Goal: Transaction & Acquisition: Download file/media

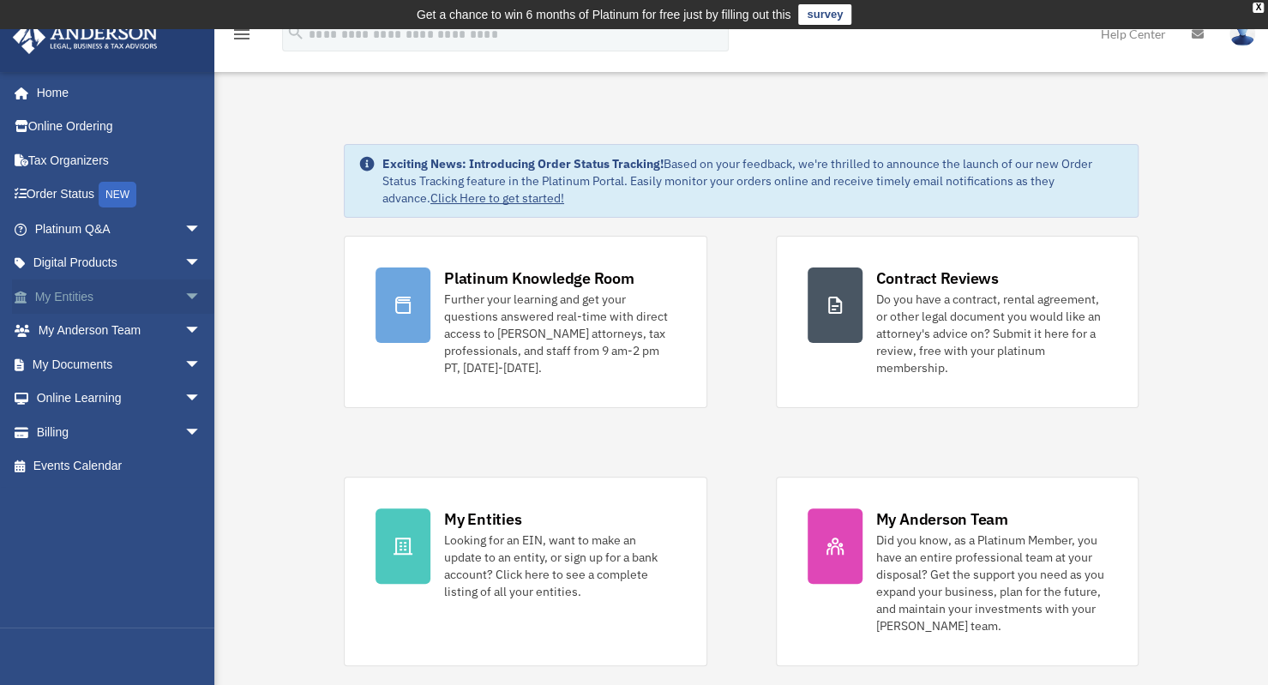
click at [89, 292] on link "My Entities arrow_drop_down" at bounding box center [119, 297] width 215 height 34
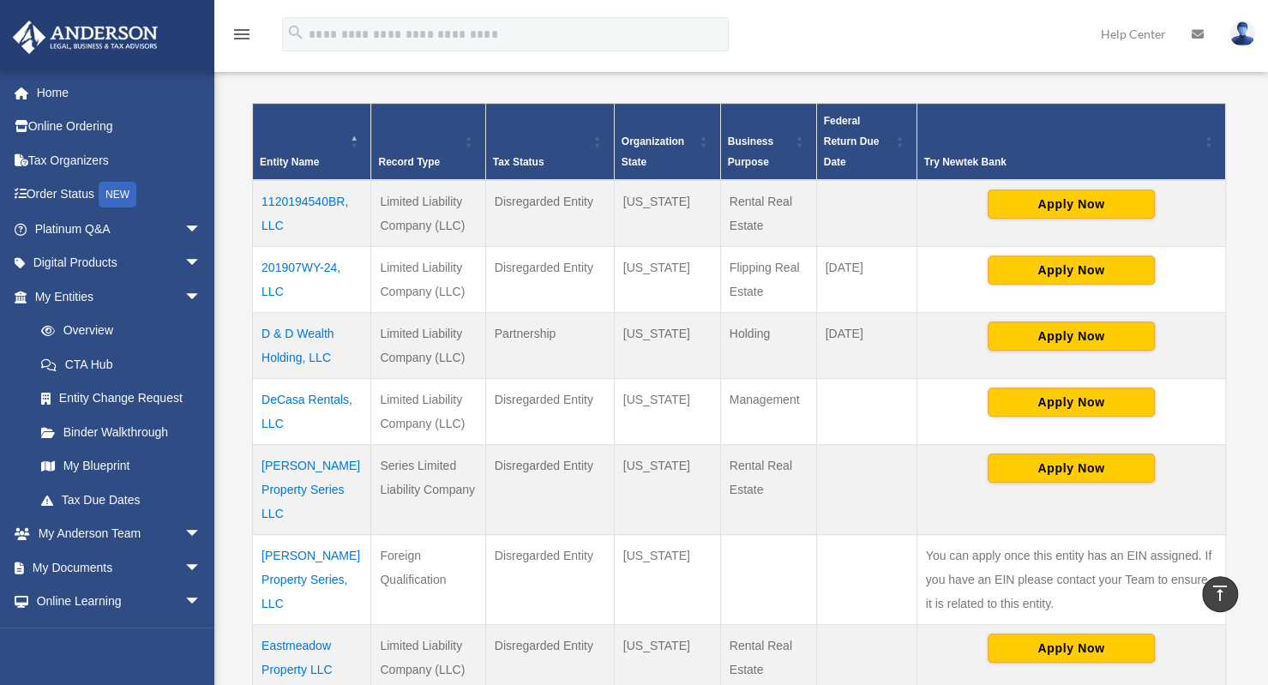
scroll to position [437, 0]
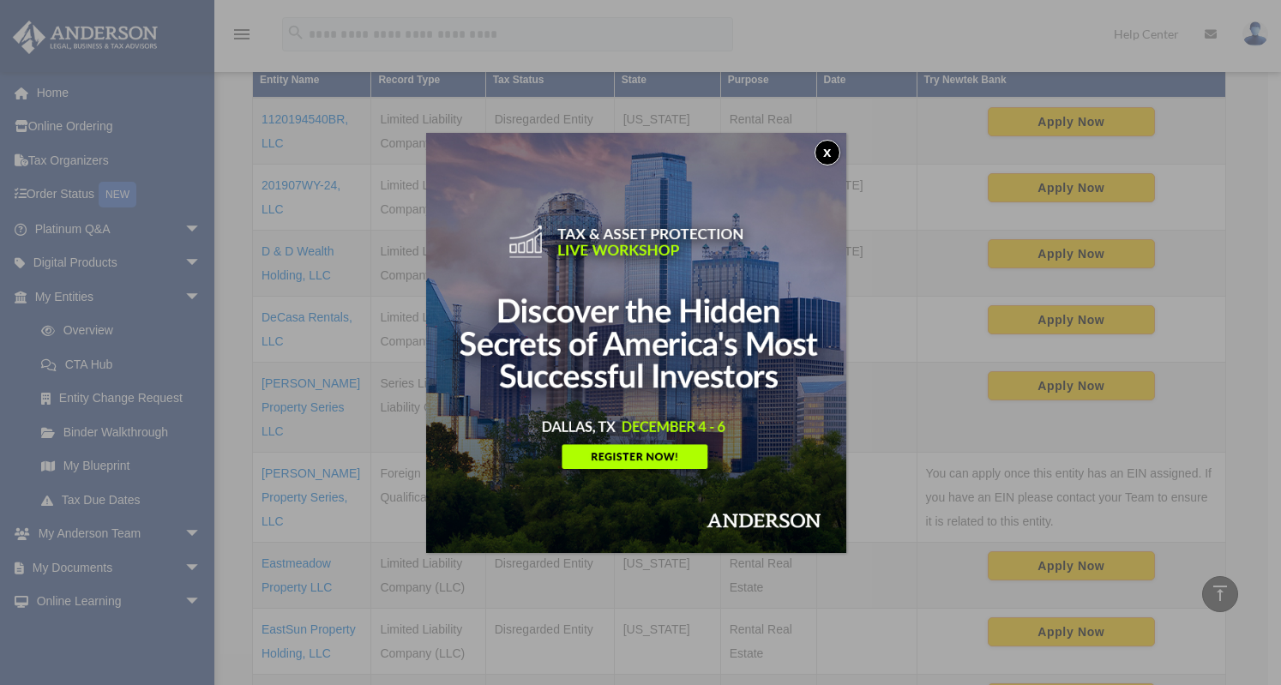
click at [831, 144] on button "x" at bounding box center [828, 153] width 26 height 26
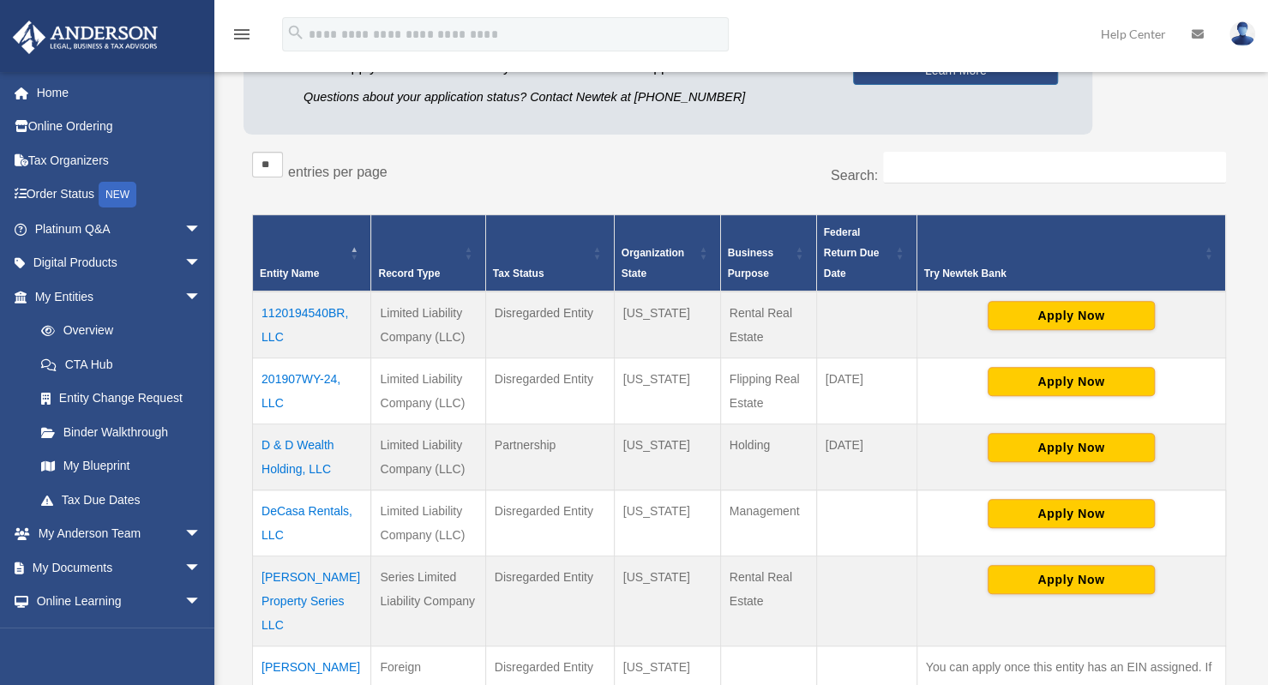
scroll to position [266, 0]
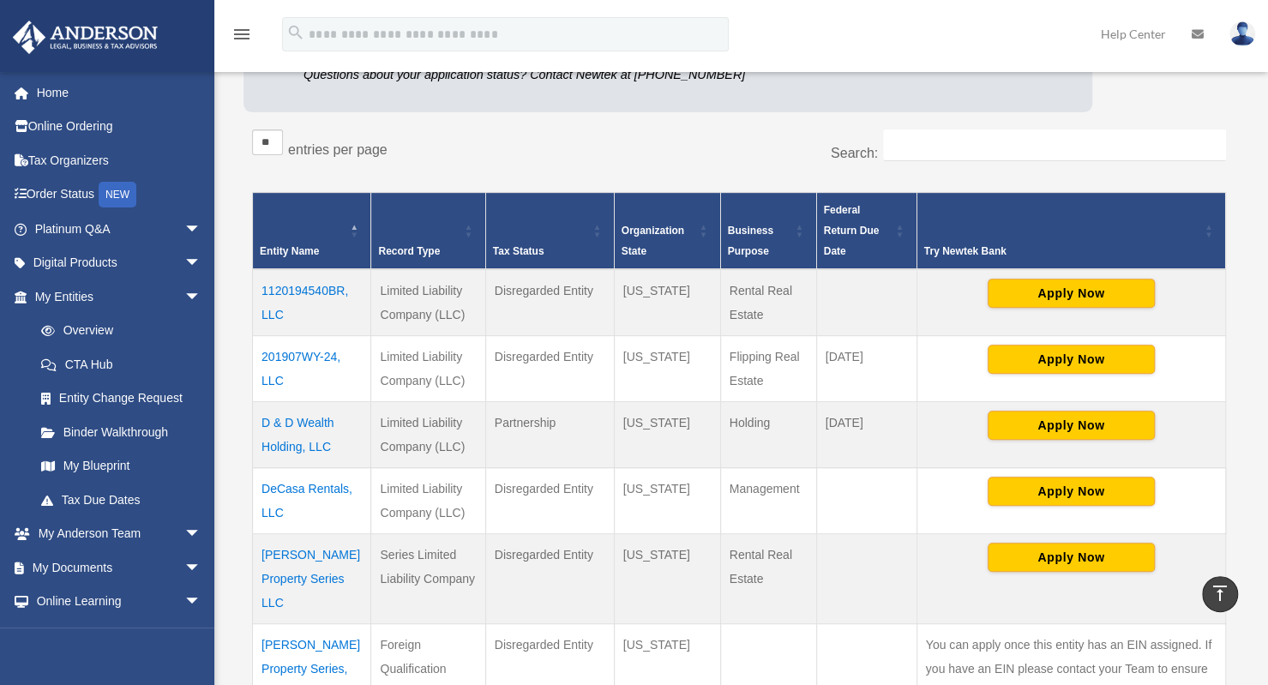
click at [314, 490] on td "DeCasa Rentals, LLC" at bounding box center [312, 501] width 118 height 66
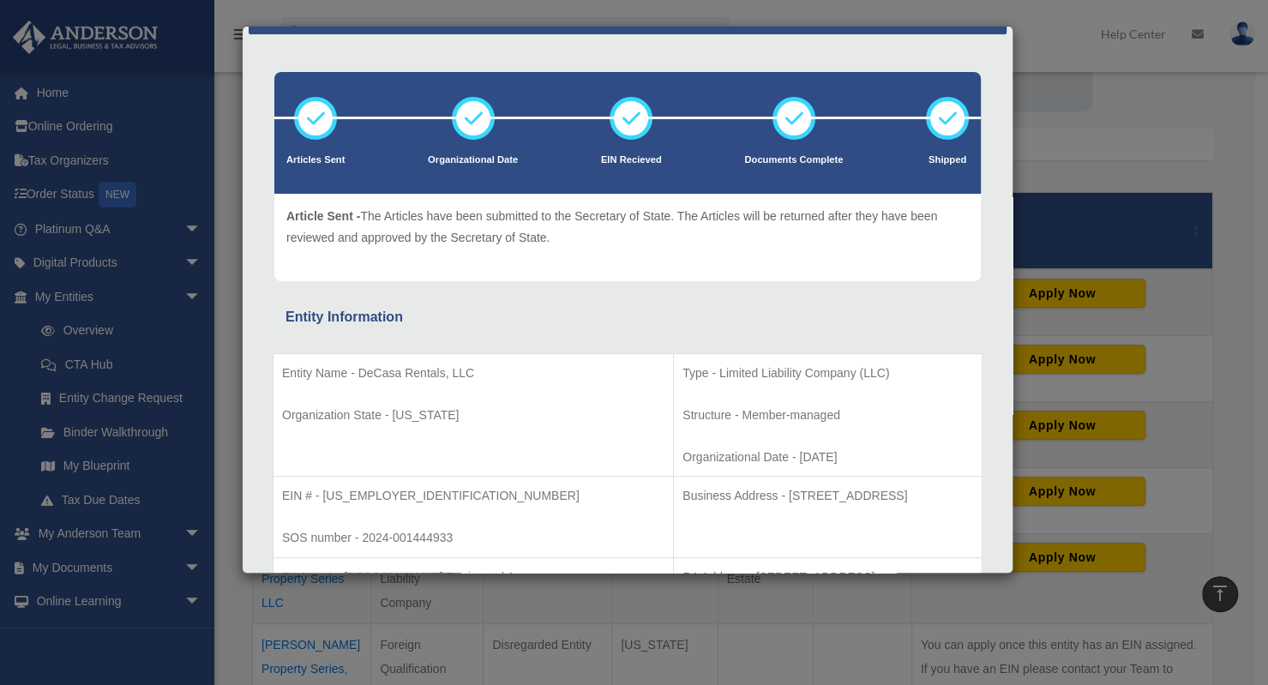
scroll to position [0, 0]
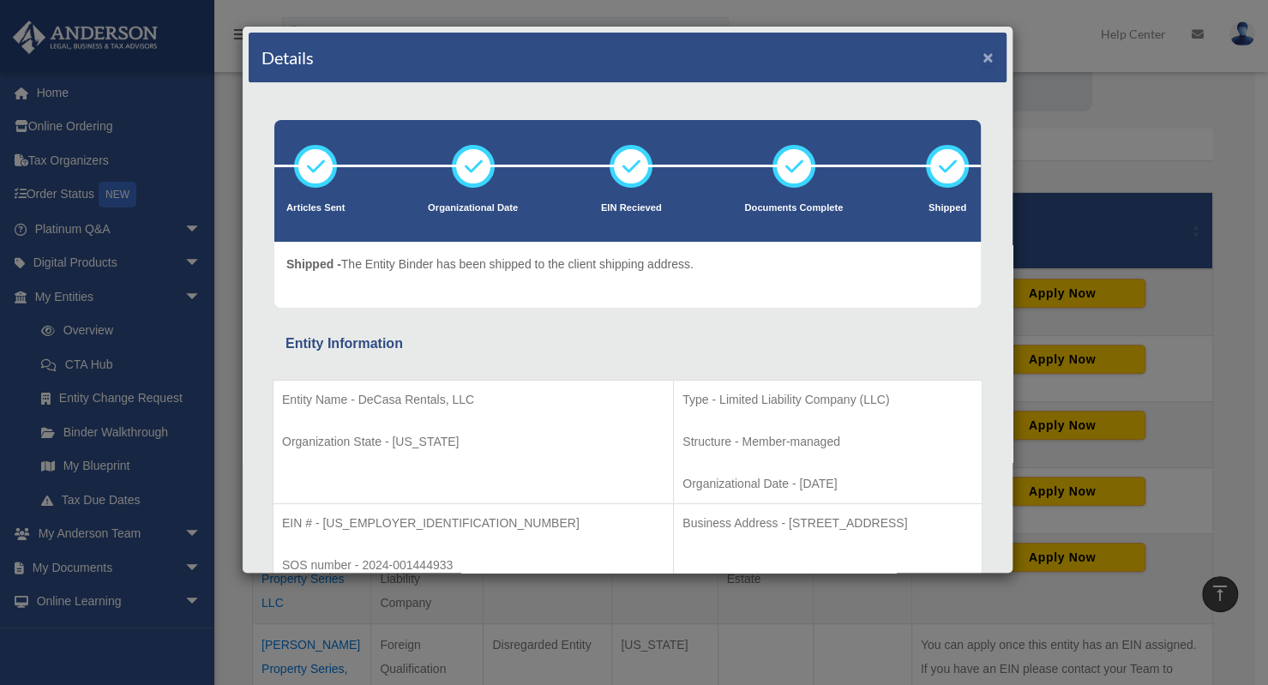
click at [983, 57] on button "×" at bounding box center [988, 57] width 11 height 18
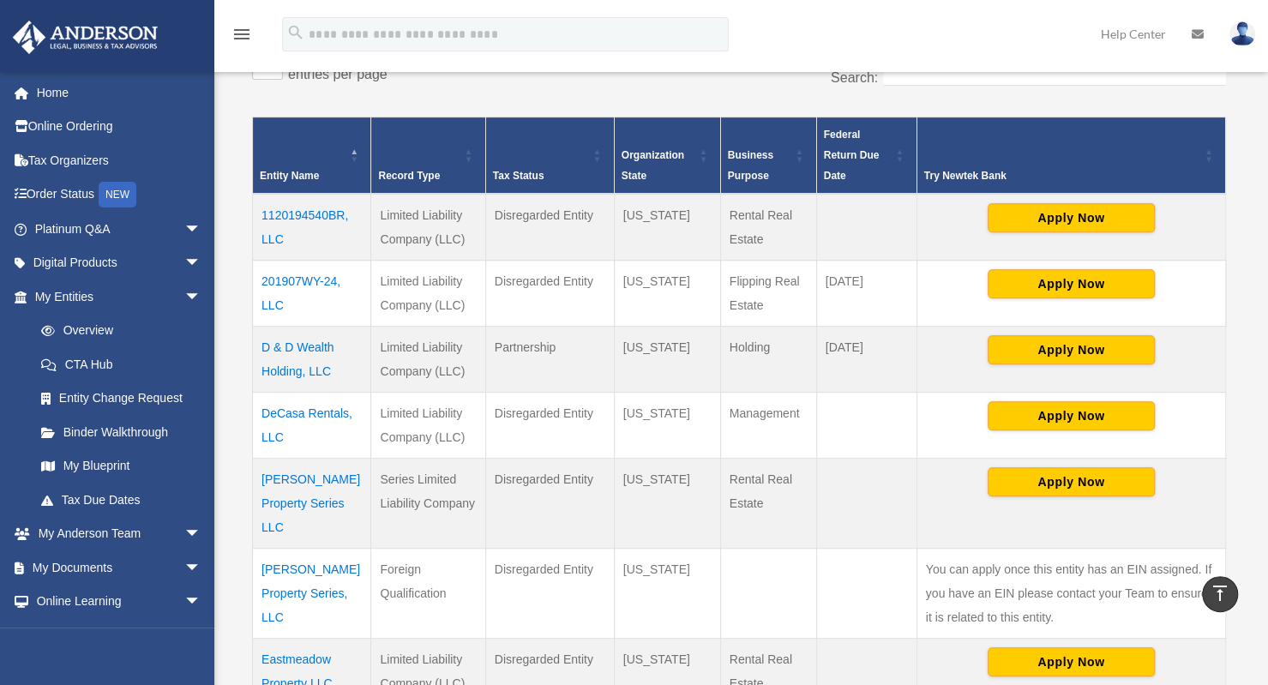
scroll to position [266, 0]
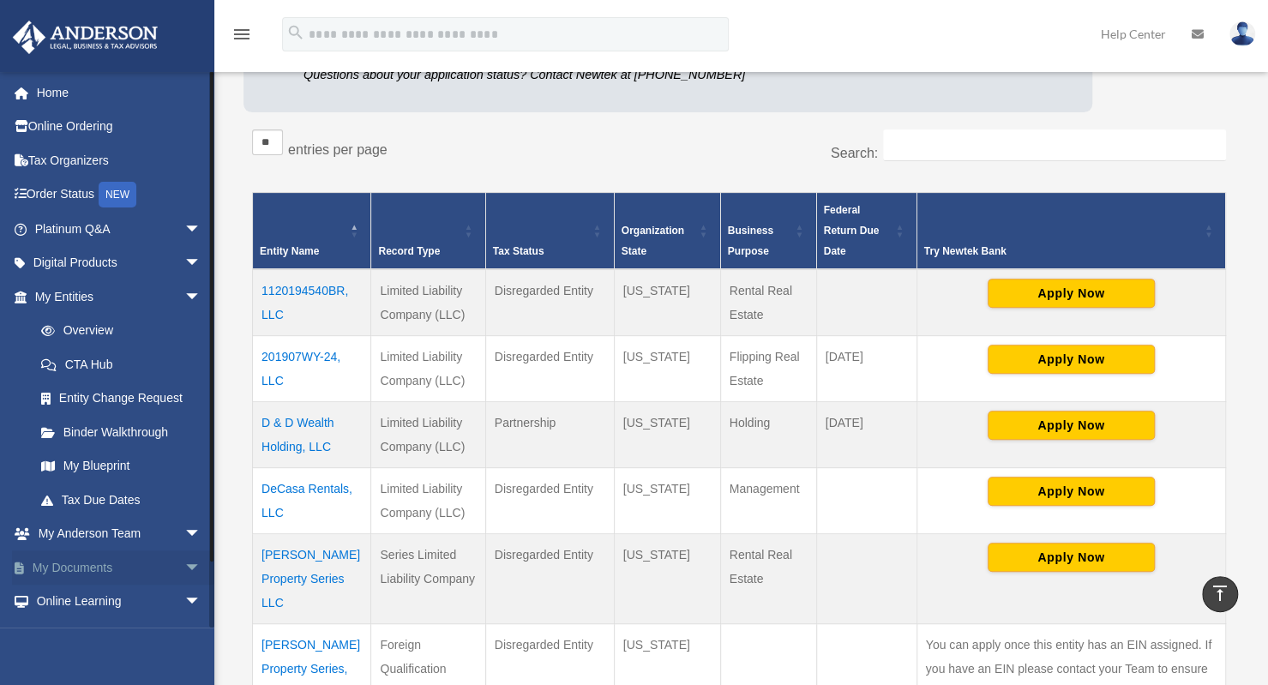
click at [97, 565] on link "My Documents arrow_drop_down" at bounding box center [119, 567] width 215 height 34
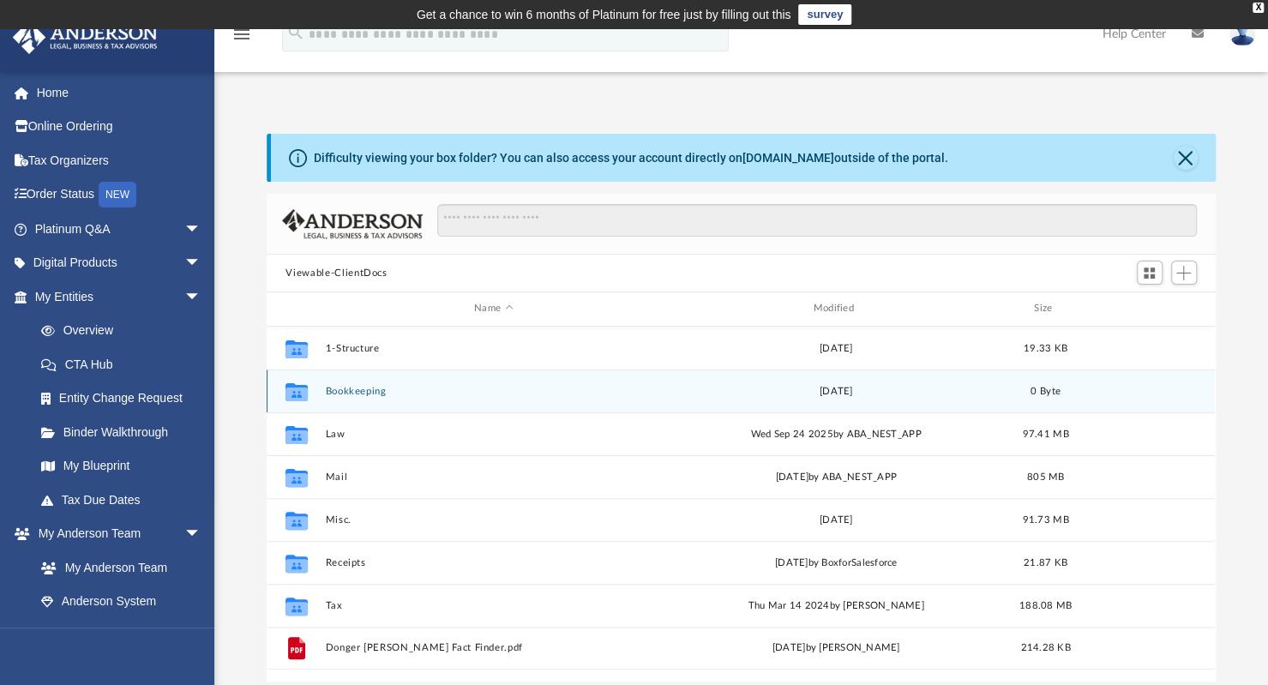
scroll to position [376, 935]
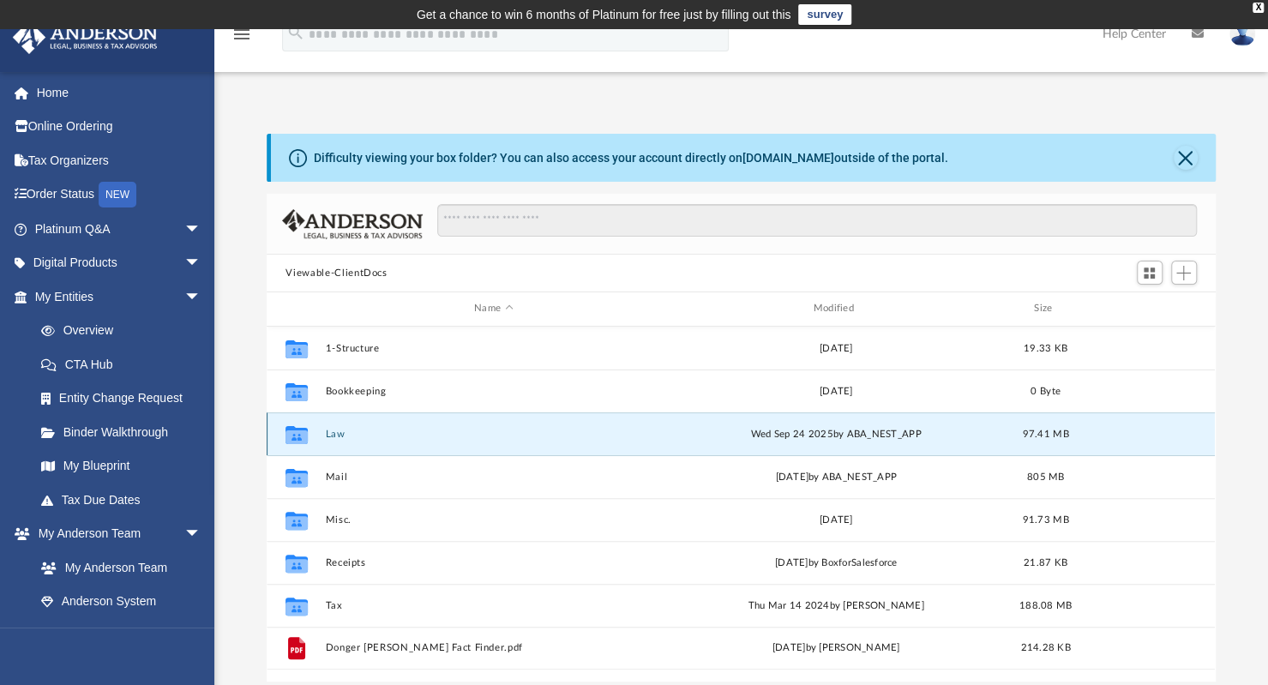
click at [340, 431] on button "Law" at bounding box center [493, 434] width 335 height 11
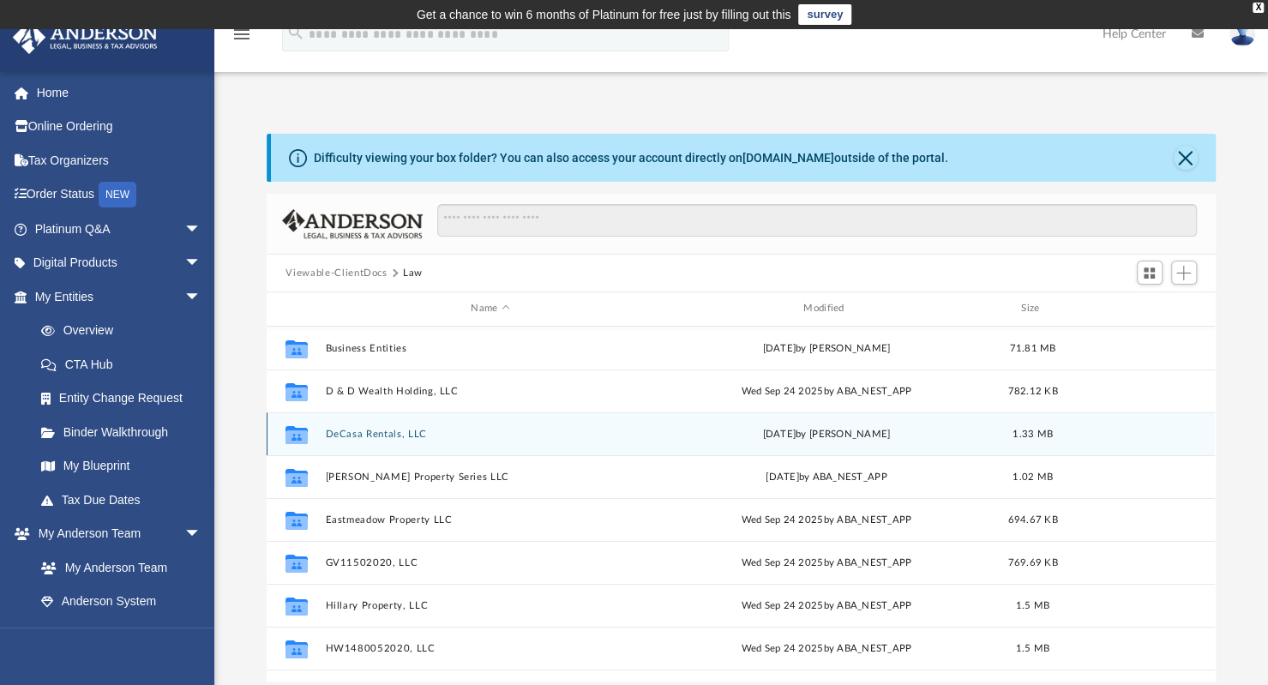
click at [406, 432] on button "DeCasa Rentals, LLC" at bounding box center [490, 434] width 329 height 11
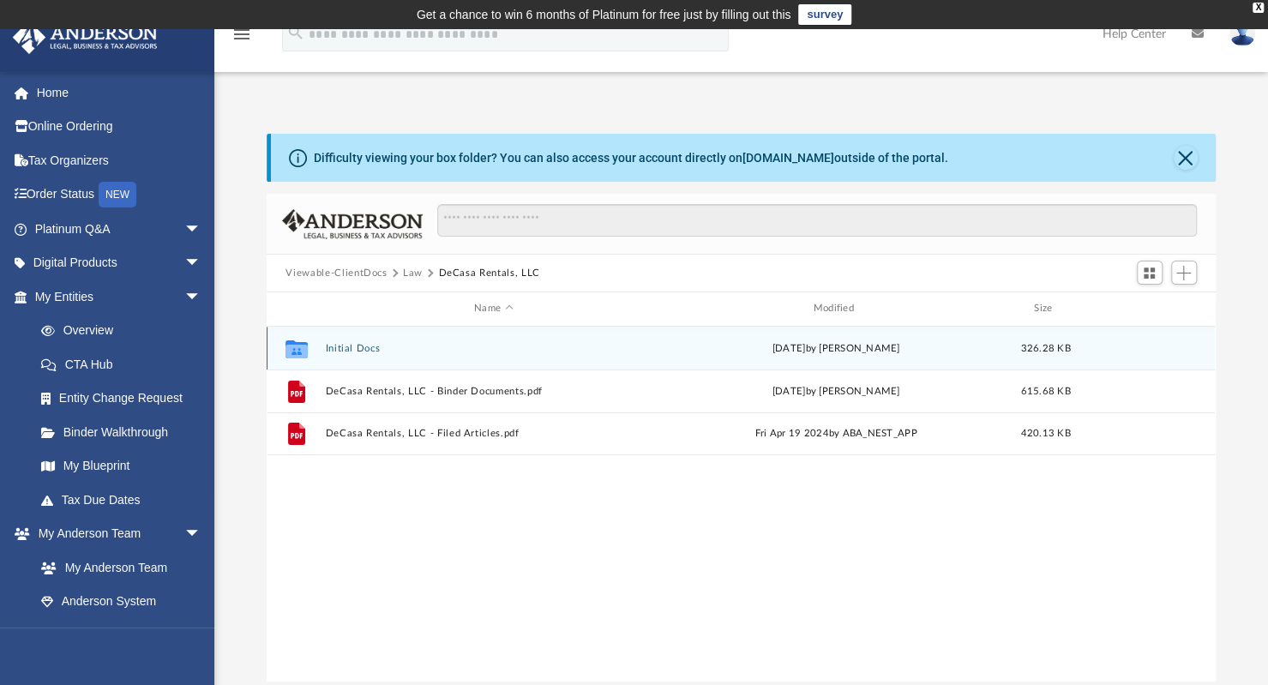
click at [352, 347] on button "Initial Docs" at bounding box center [493, 348] width 335 height 11
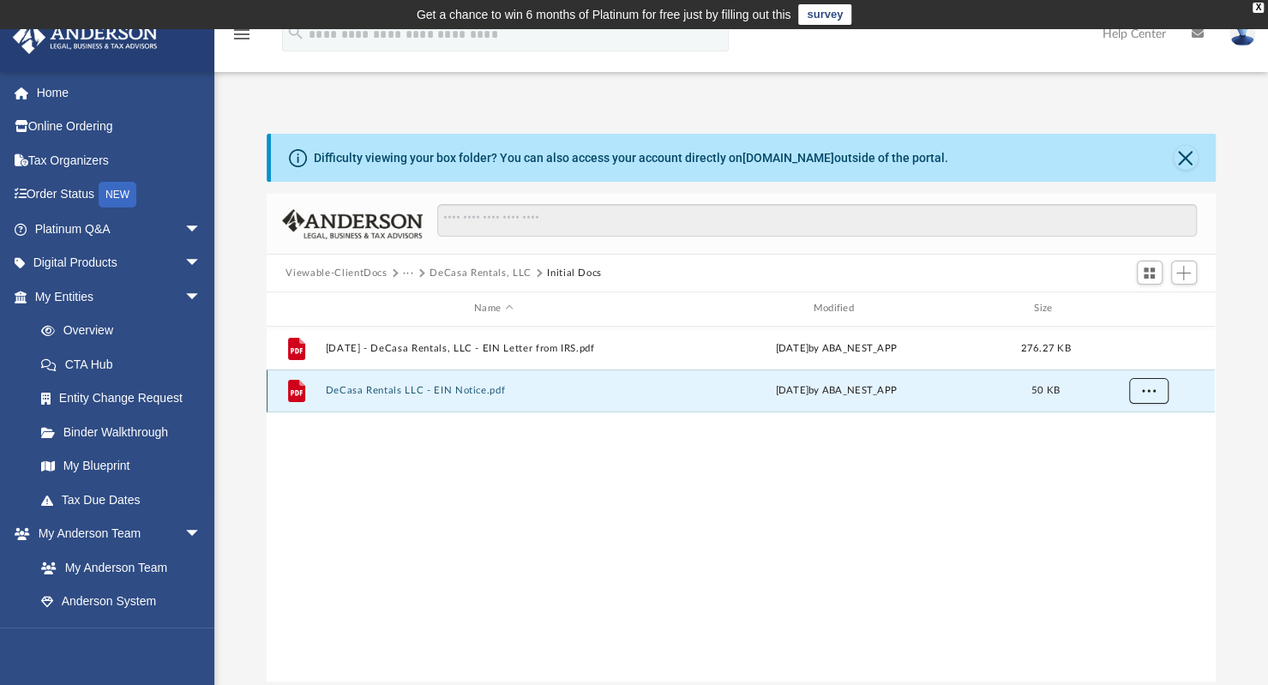
click at [1152, 398] on button "More options" at bounding box center [1148, 391] width 39 height 26
click at [1136, 453] on li "Download" at bounding box center [1134, 452] width 50 height 18
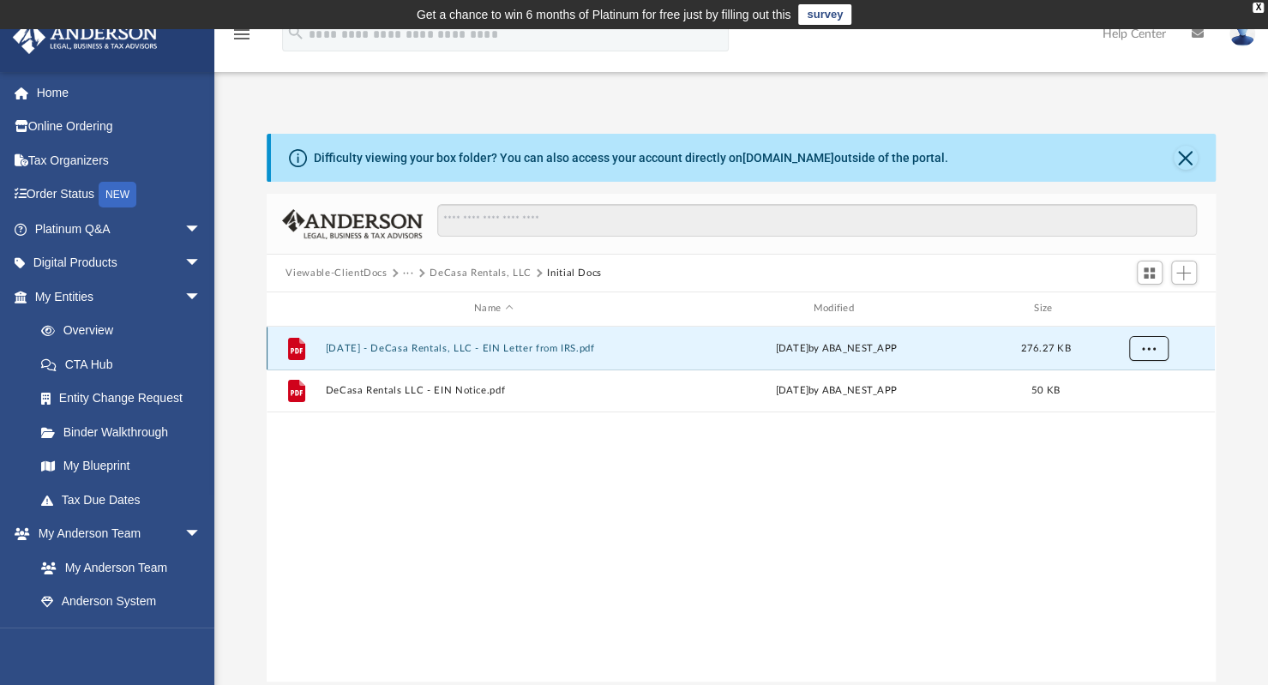
click at [1153, 346] on span "More options" at bounding box center [1149, 347] width 14 height 9
click at [1132, 410] on li "Download" at bounding box center [1134, 409] width 50 height 18
click at [467, 272] on button "DeCasa Rentals, LLC" at bounding box center [480, 273] width 101 height 15
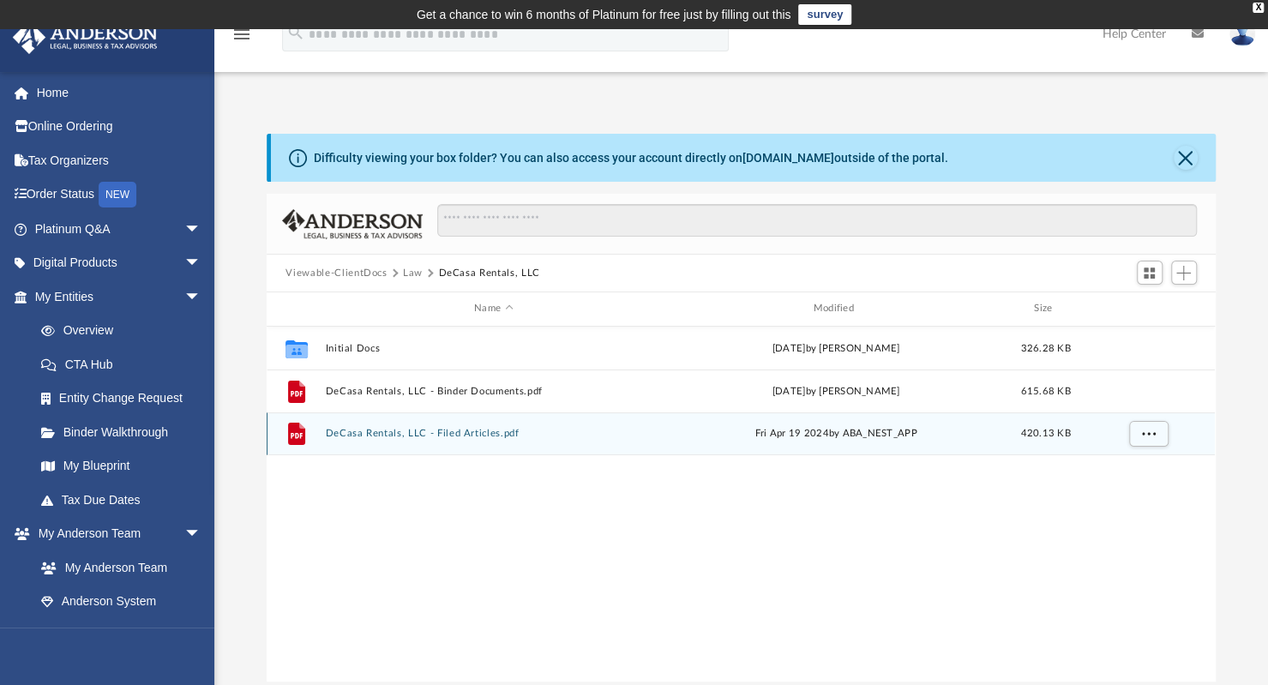
click at [470, 436] on button "DeCasa Rentals, LLC - Filed Articles.pdf" at bounding box center [493, 433] width 335 height 11
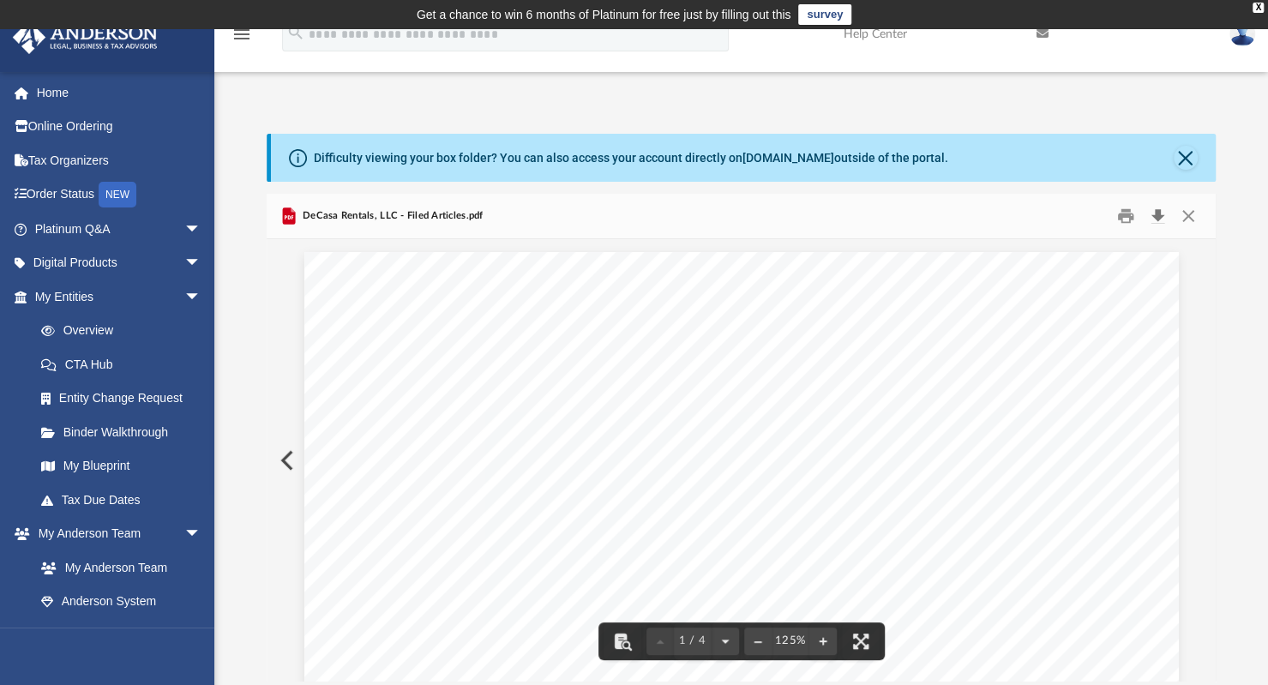
click at [1157, 218] on button "Download" at bounding box center [1158, 216] width 31 height 27
click at [1238, 247] on div "Difficulty viewing your box folder? You can also access your account directly o…" at bounding box center [741, 408] width 1054 height 548
click at [1188, 154] on button "Close" at bounding box center [1186, 158] width 24 height 24
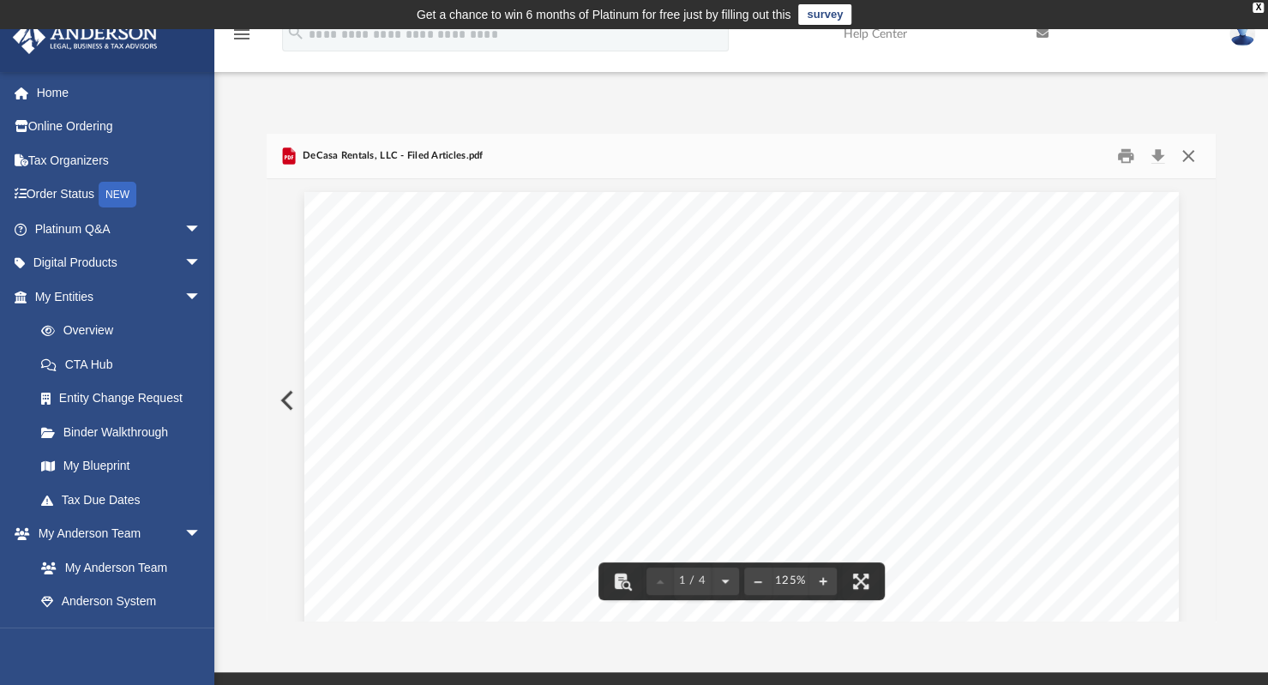
click at [1190, 155] on button "Close" at bounding box center [1188, 156] width 31 height 27
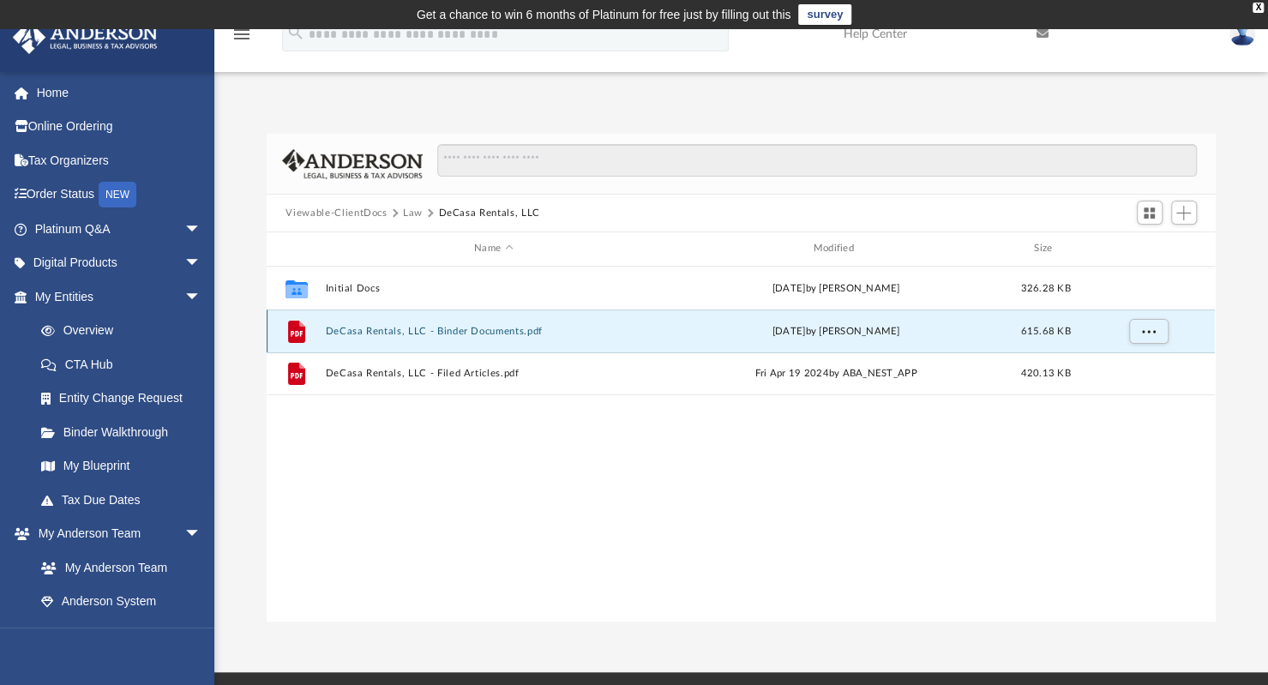
click at [453, 332] on button "DeCasa Rentals, LLC - Binder Documents.pdf" at bounding box center [493, 331] width 335 height 11
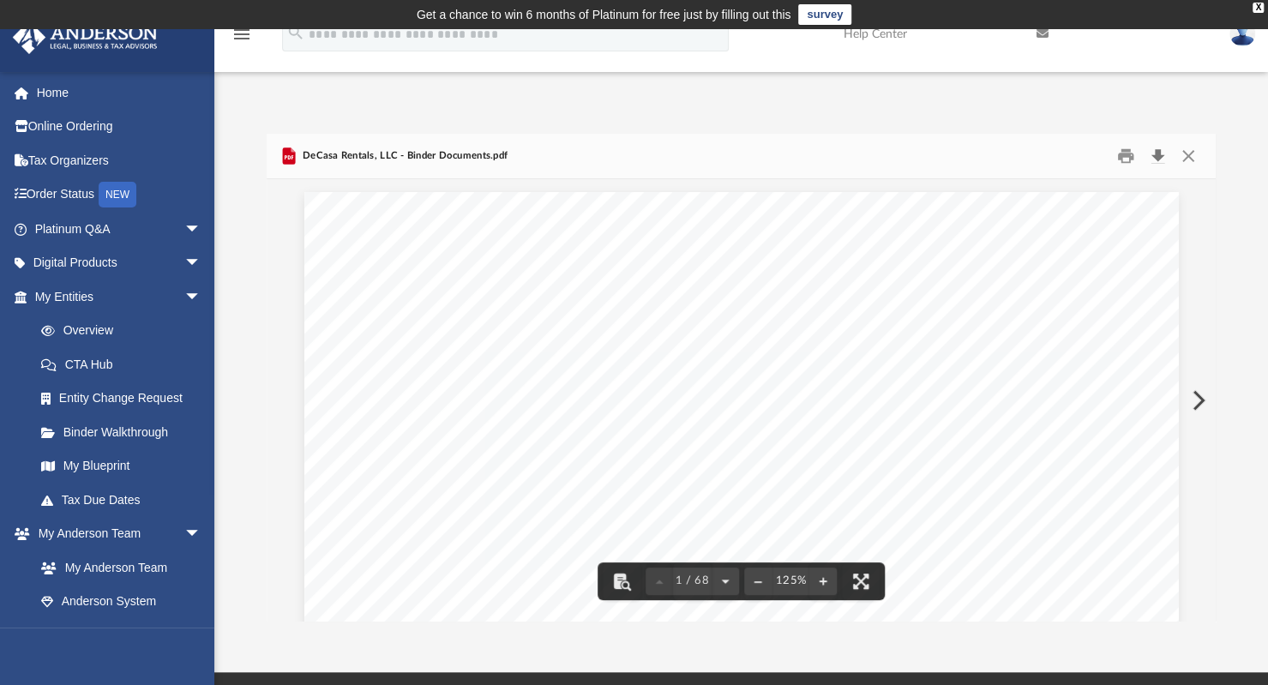
click at [1153, 158] on button "Download" at bounding box center [1158, 156] width 31 height 27
